Goal: Information Seeking & Learning: Learn about a topic

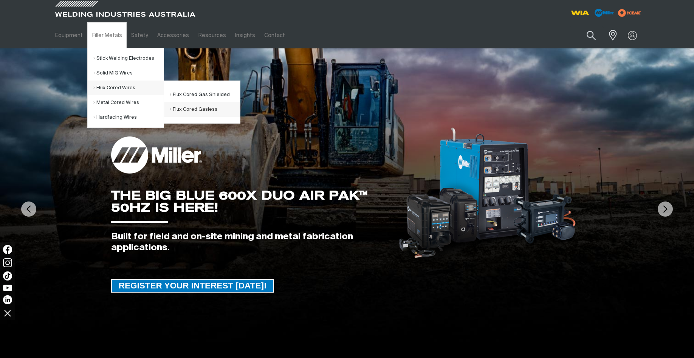
click at [187, 108] on link "Flux Cored Gasless" at bounding box center [205, 109] width 70 height 15
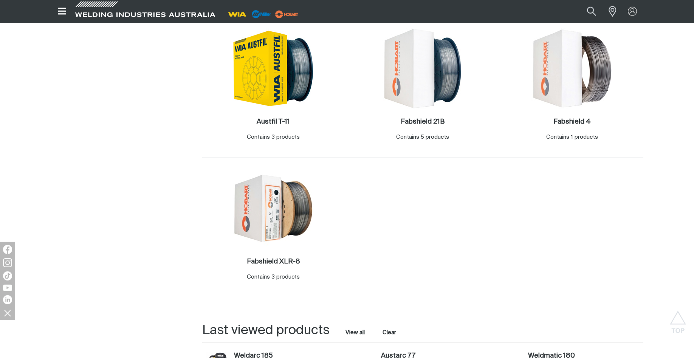
scroll to position [270, 0]
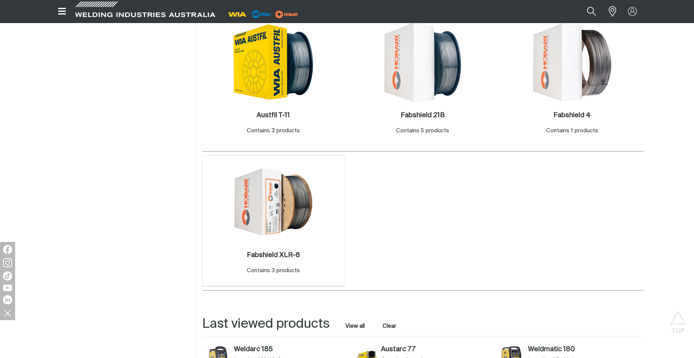
click at [257, 184] on img at bounding box center [273, 201] width 81 height 81
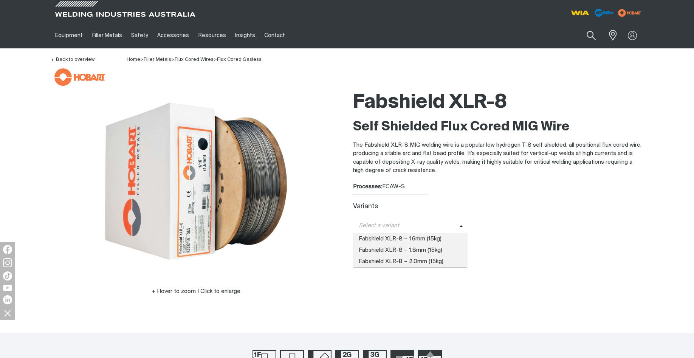
click at [396, 229] on span "Select a variant" at bounding box center [406, 225] width 106 height 9
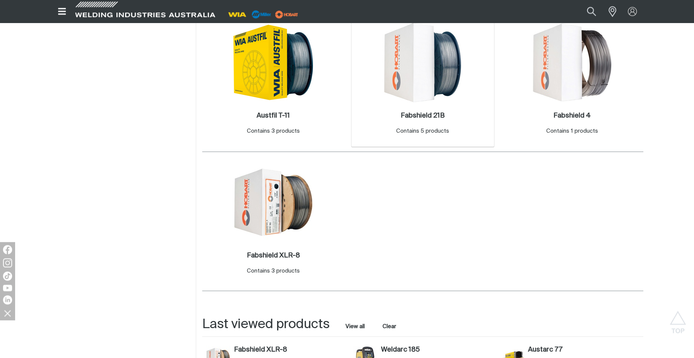
scroll to position [270, 0]
click at [426, 83] on img at bounding box center [422, 62] width 81 height 81
